Goal: Information Seeking & Learning: Check status

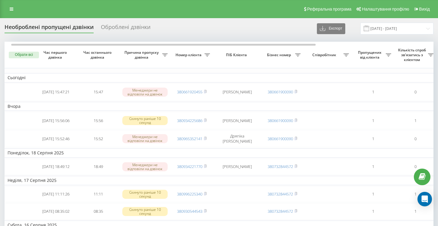
scroll to position [0, 4]
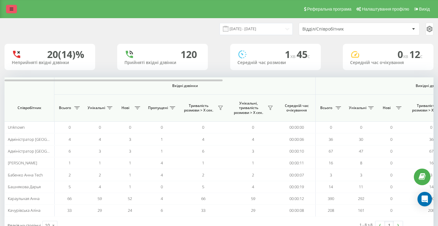
click at [9, 9] on link at bounding box center [11, 9] width 11 height 8
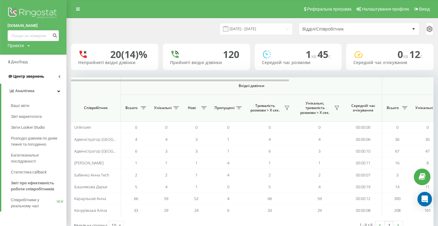
click at [62, 76] on link "Центр звернень" at bounding box center [33, 76] width 66 height 15
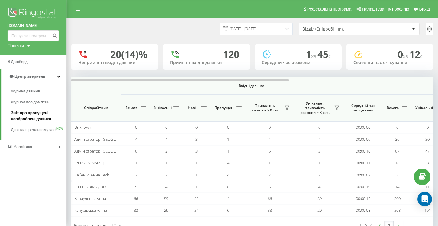
click at [27, 115] on span "Звіт про пропущені необроблені дзвінки" at bounding box center [37, 116] width 53 height 12
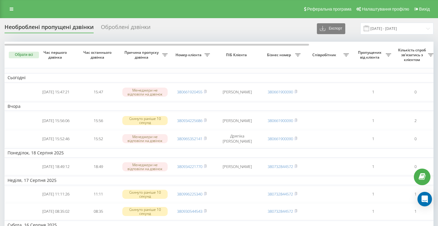
click at [116, 28] on div "Оброблені дзвінки" at bounding box center [126, 28] width 50 height 9
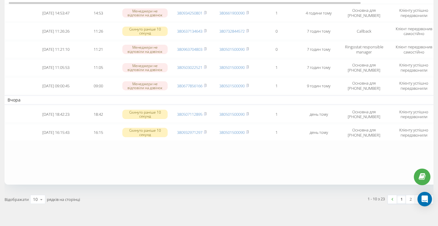
scroll to position [0, 3]
